Goal: Book appointment/travel/reservation

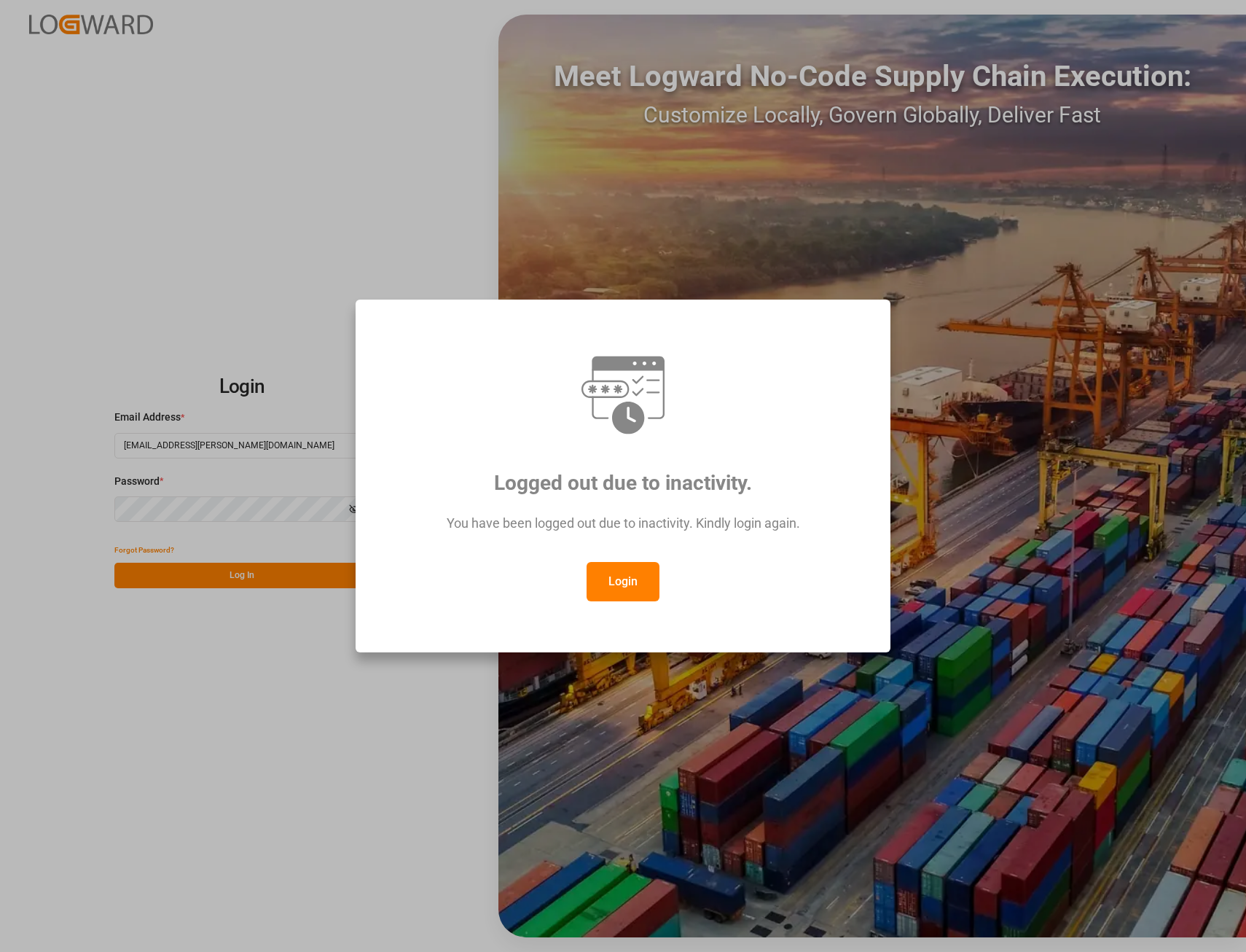
click at [612, 581] on button "Login" at bounding box center [623, 582] width 73 height 39
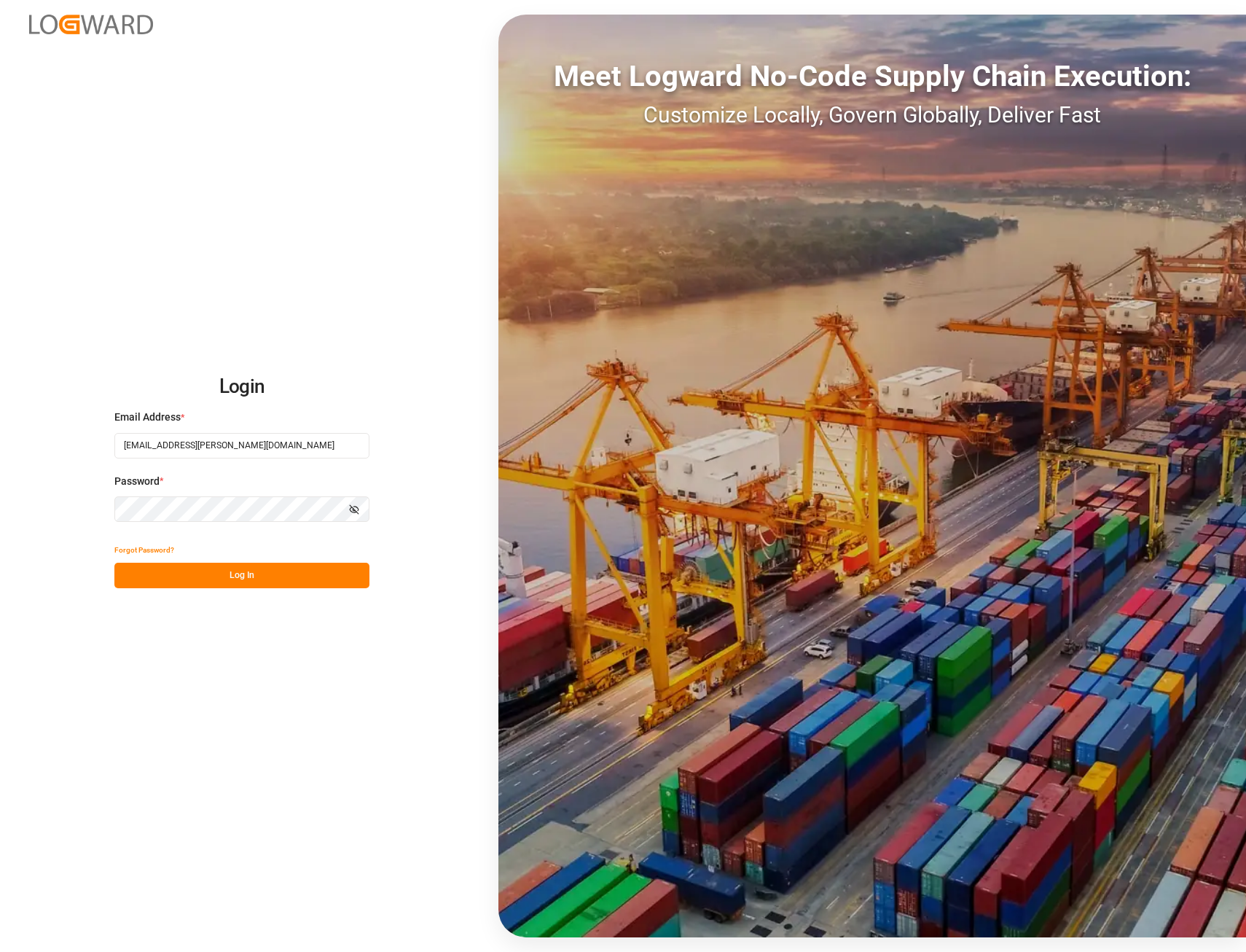
click at [224, 575] on button "Log In" at bounding box center [242, 576] width 255 height 26
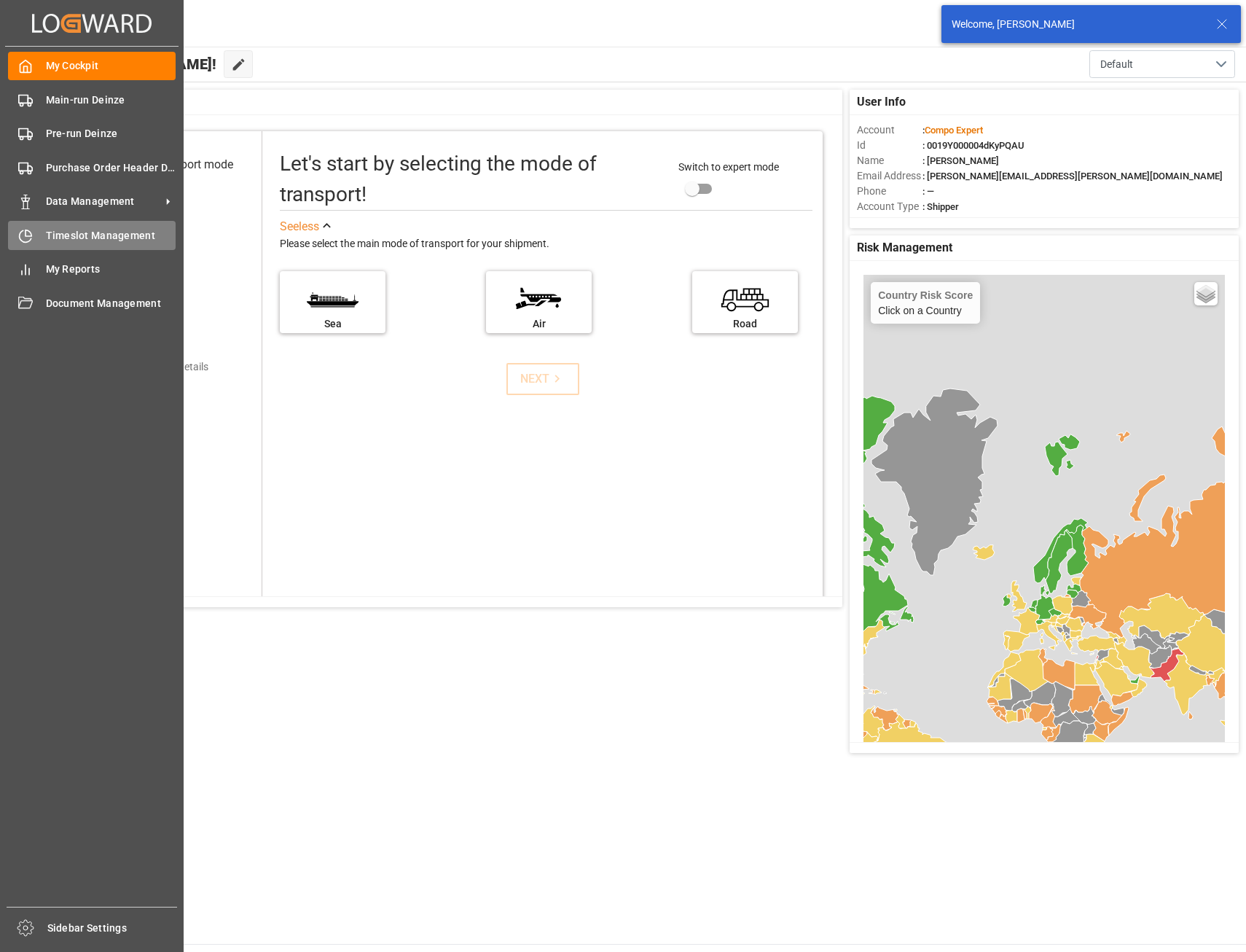
click at [68, 239] on span "Timeslot Management" at bounding box center [111, 236] width 131 height 16
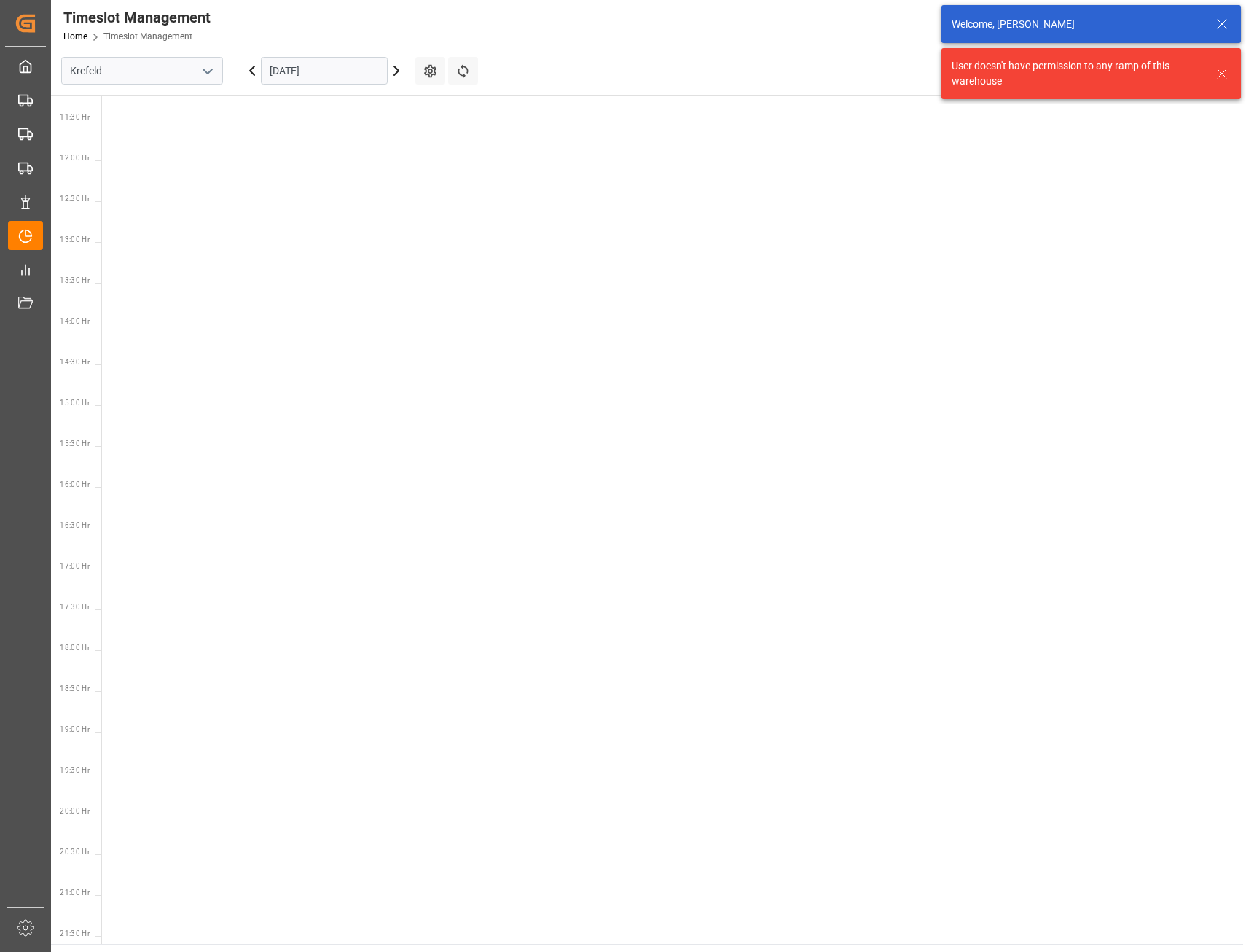
scroll to position [1082, 0]
click at [204, 70] on polyline "open menu" at bounding box center [207, 71] width 9 height 4
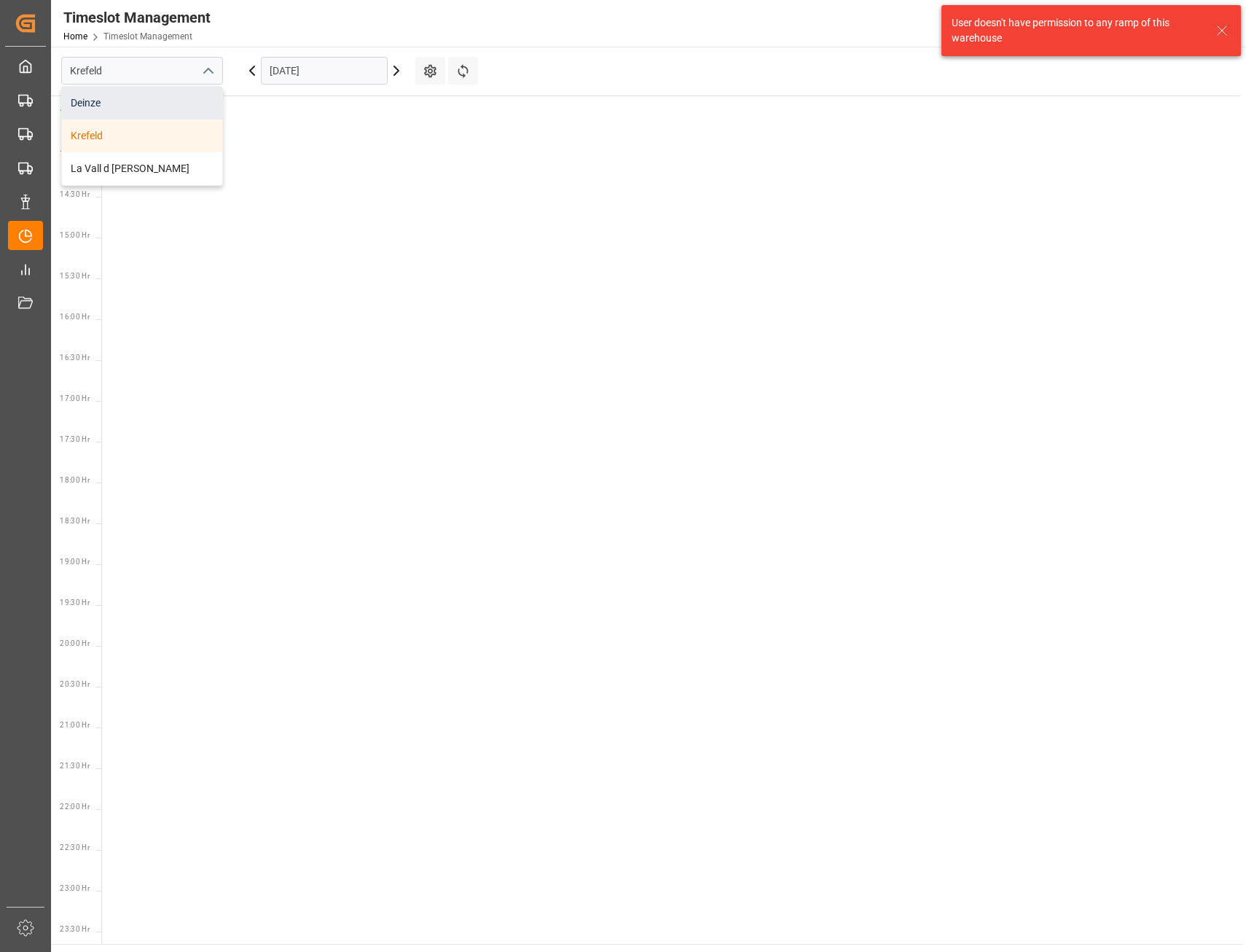
click at [77, 107] on div "Deinze" at bounding box center [142, 102] width 160 height 32
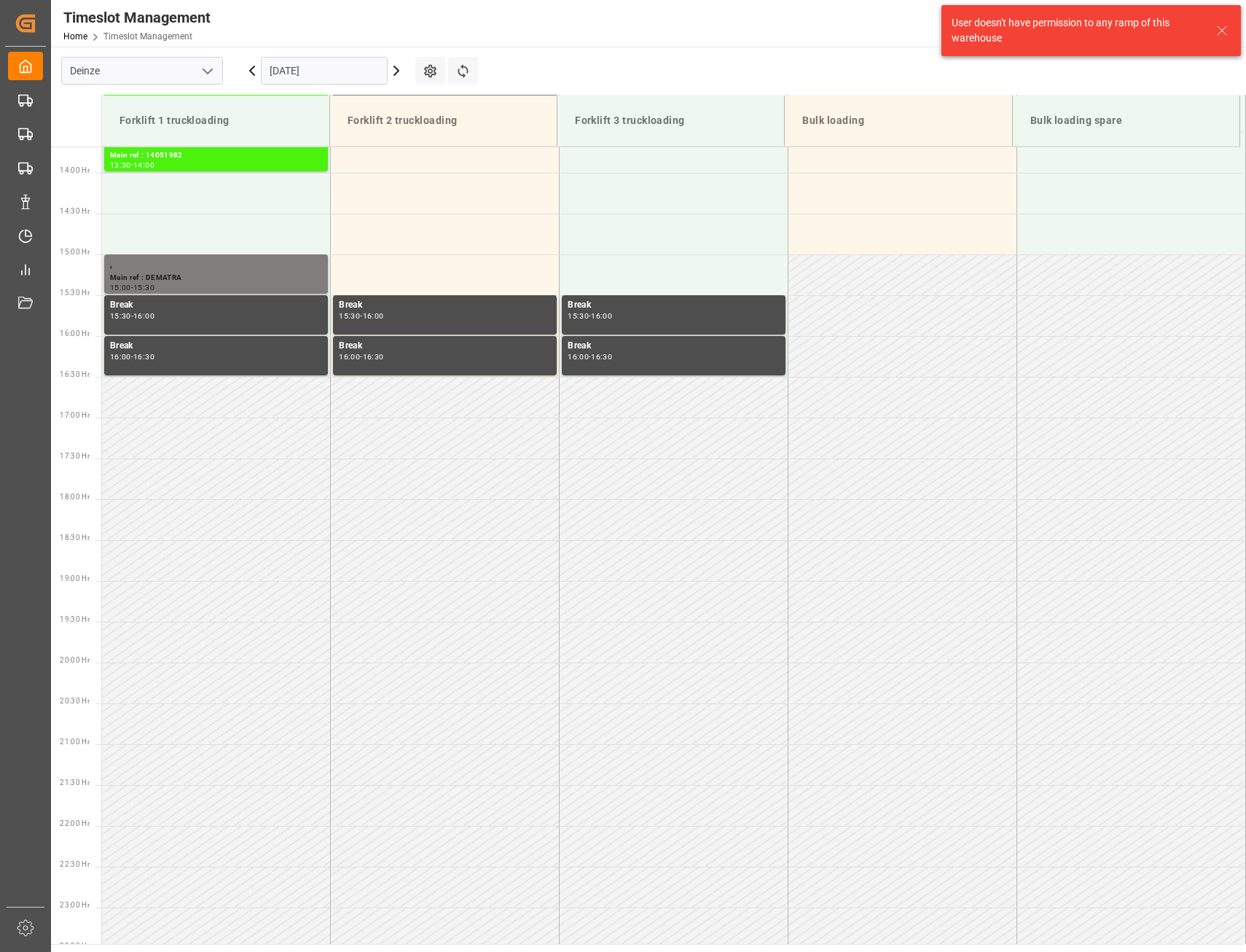
scroll to position [1133, 0]
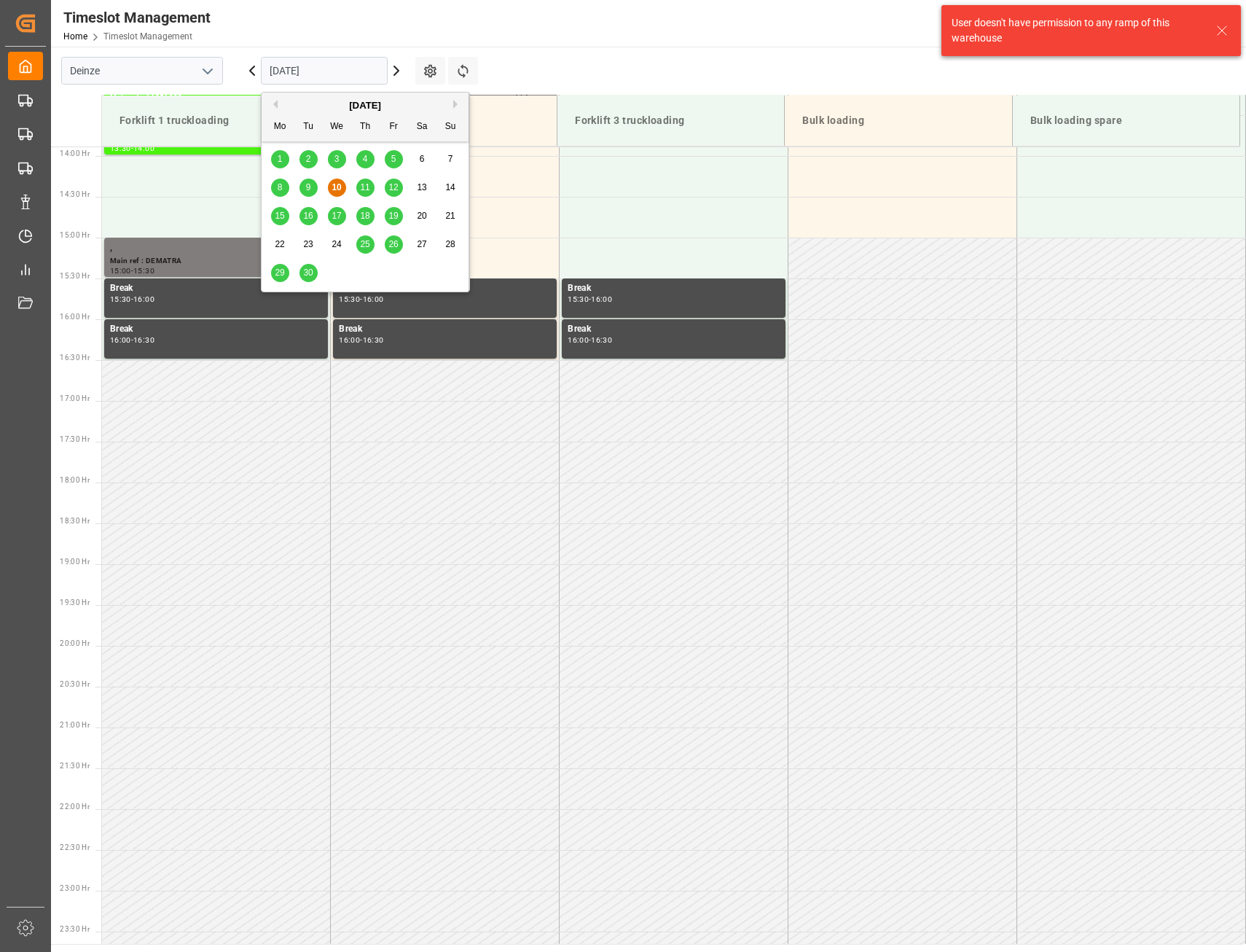
click at [362, 78] on input "[DATE]" at bounding box center [324, 71] width 127 height 28
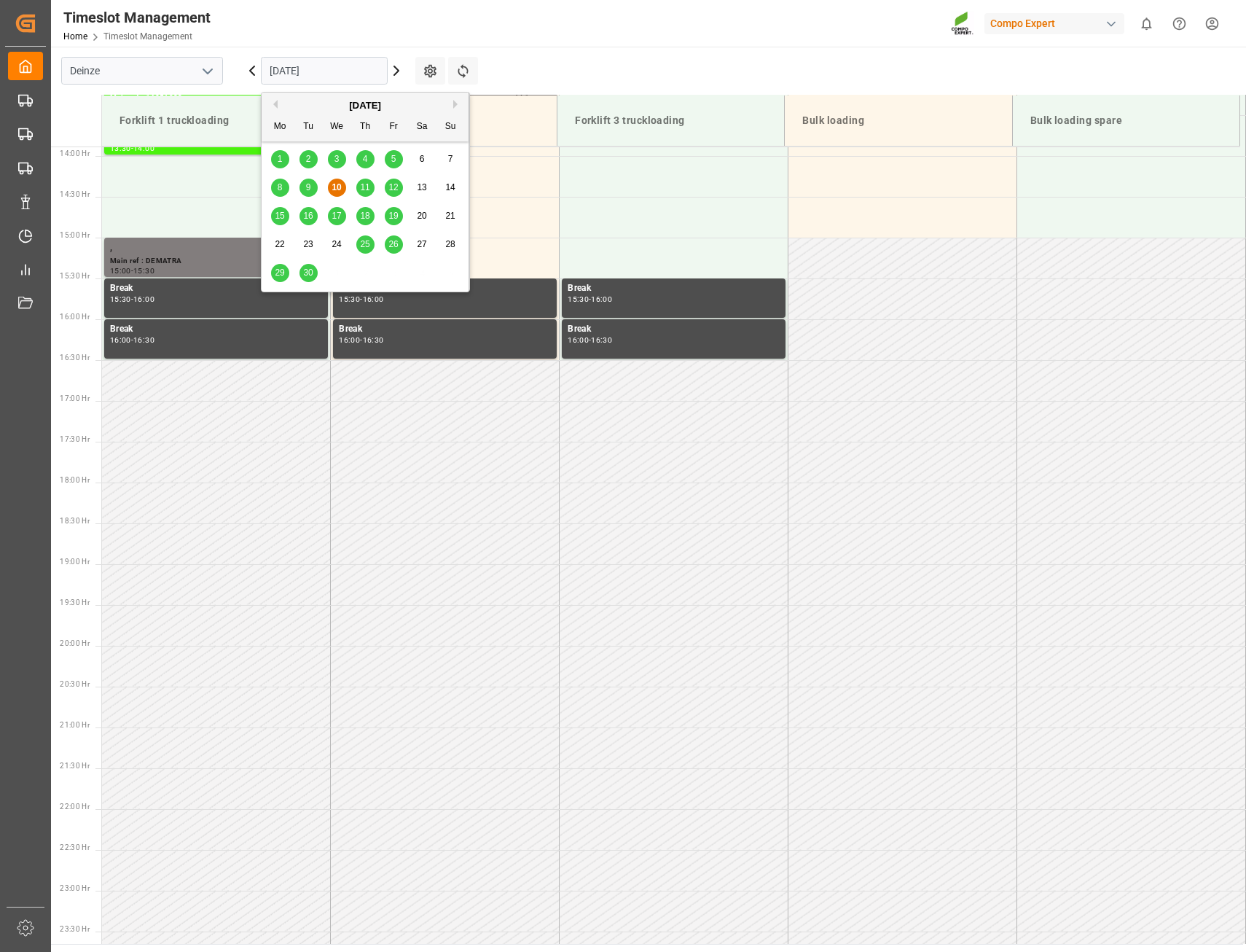
click at [368, 184] on span "11" at bounding box center [365, 187] width 10 height 10
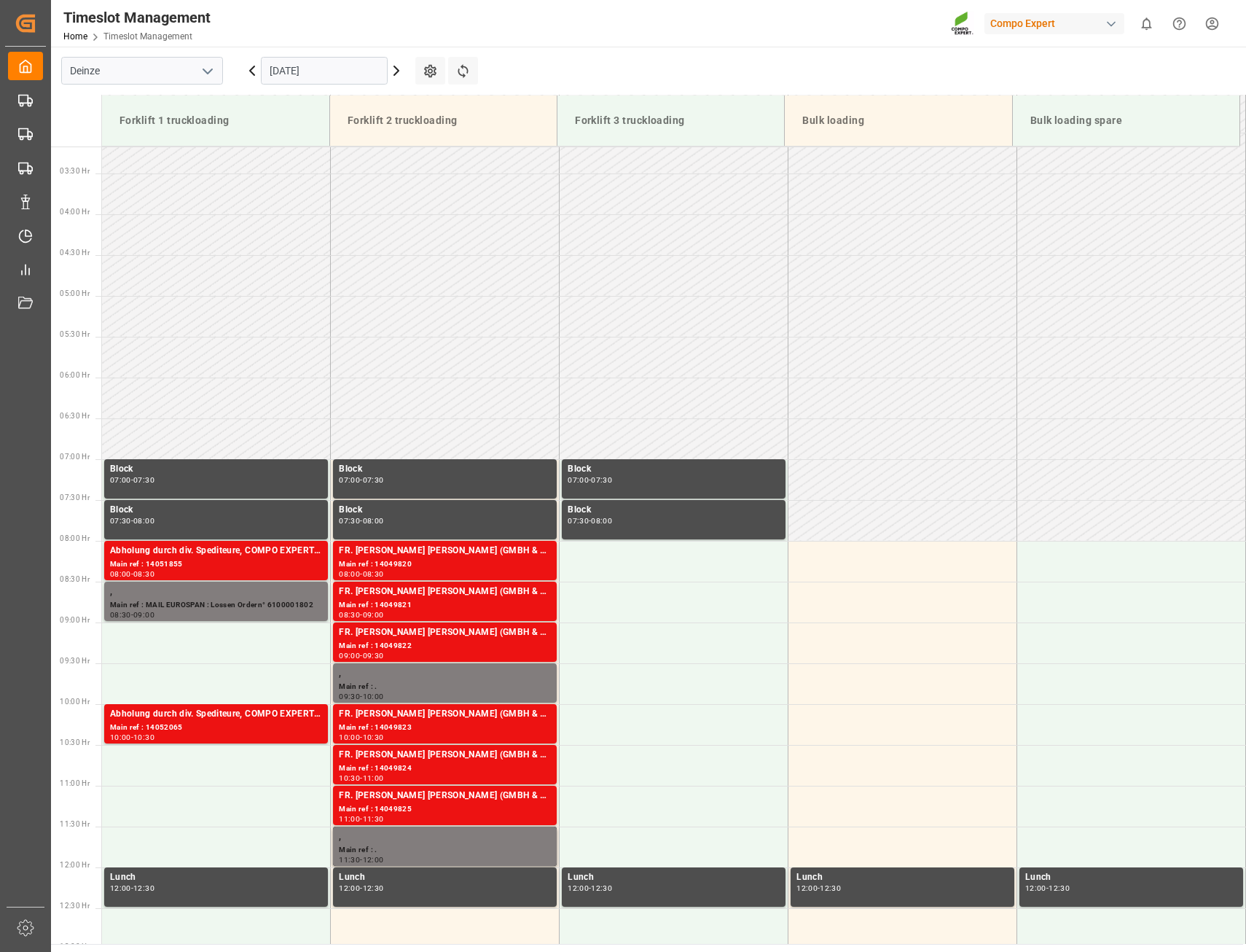
scroll to position [550, 0]
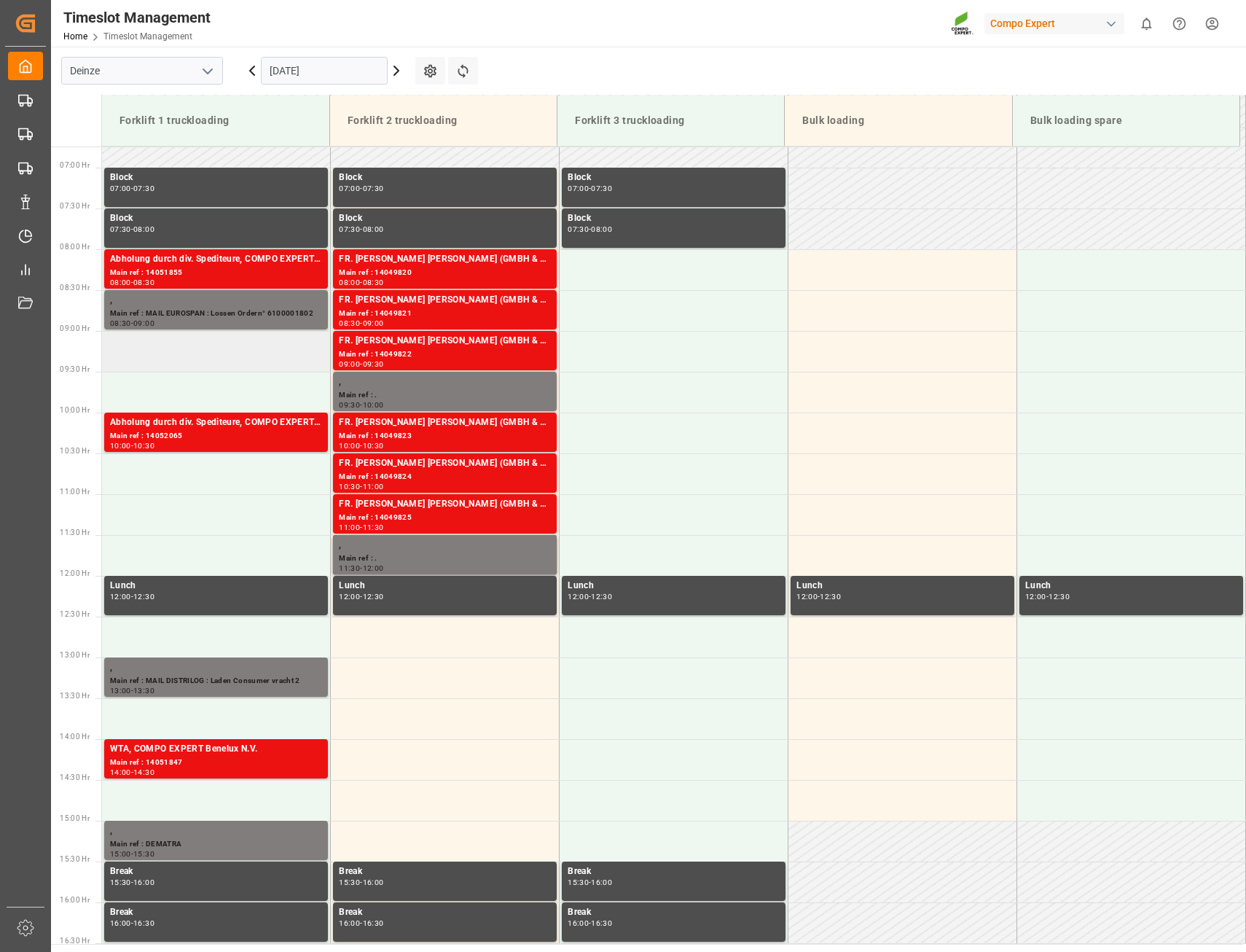
click at [137, 356] on td at bounding box center [216, 352] width 229 height 41
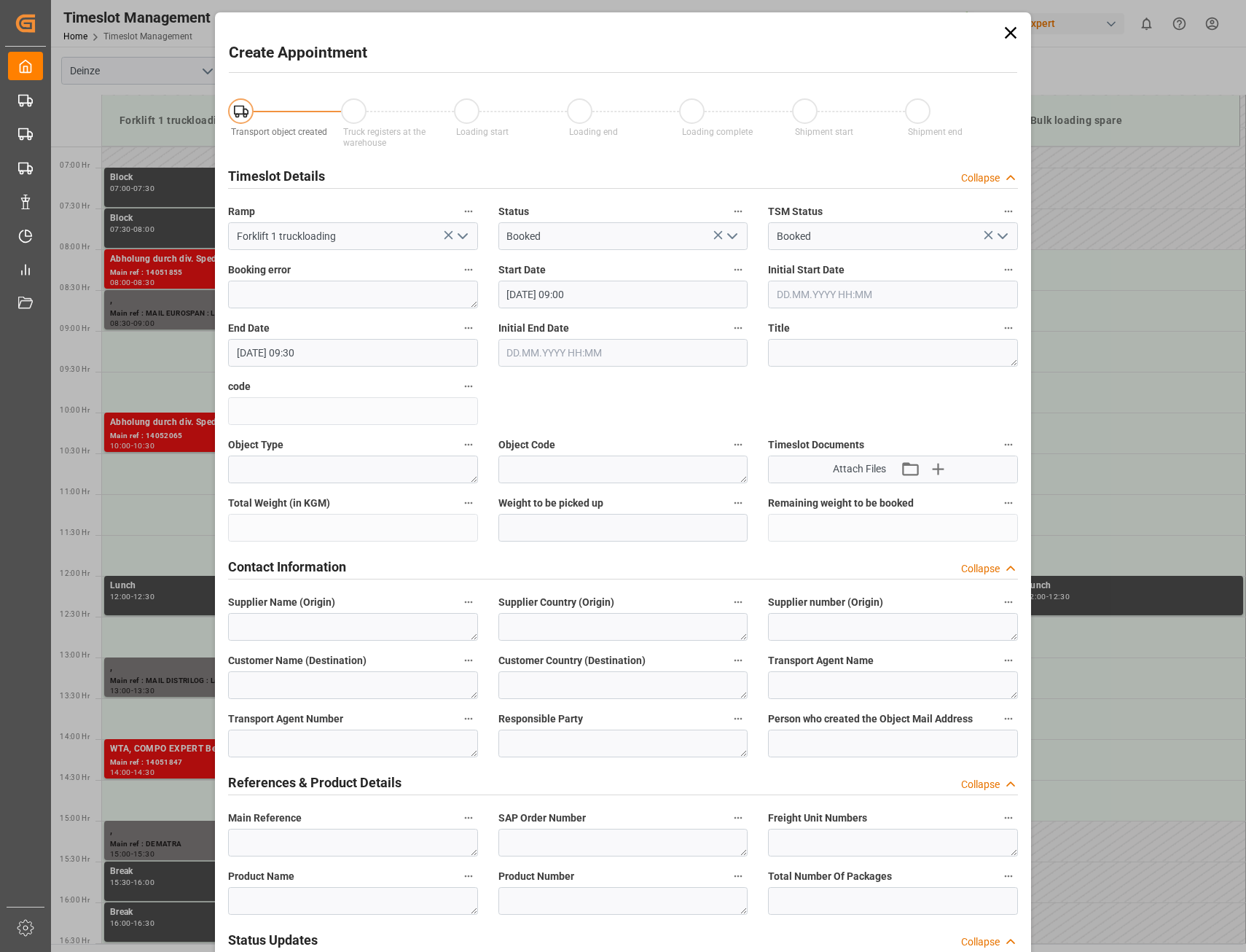
type input "[DATE] 09:00"
type input "[DATE] 09:30"
click at [1006, 33] on icon at bounding box center [1011, 32] width 12 height 12
